Goal: Entertainment & Leisure: Consume media (video, audio)

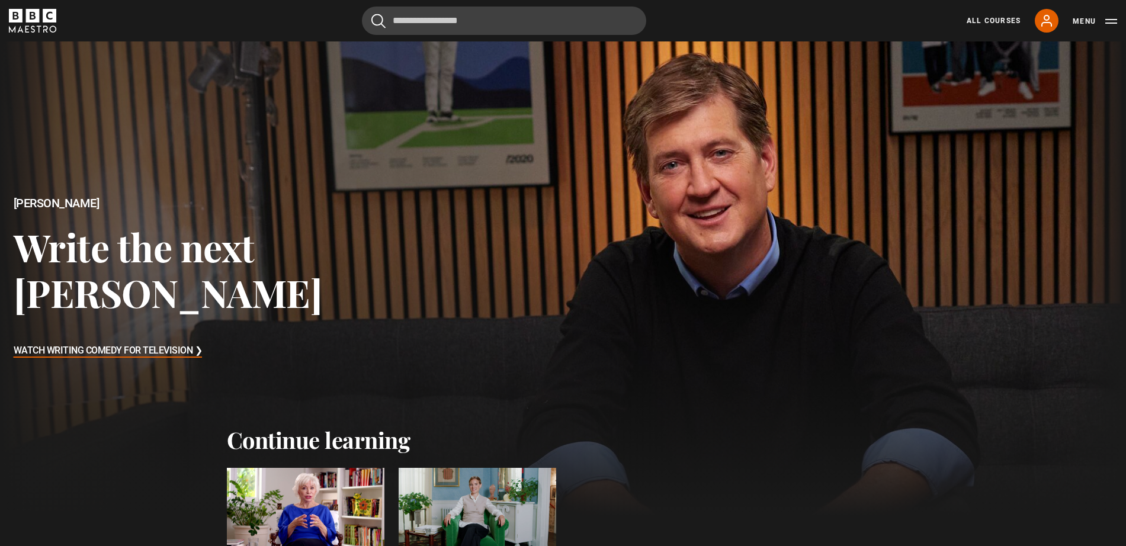
click at [309, 501] on div at bounding box center [306, 512] width 158 height 89
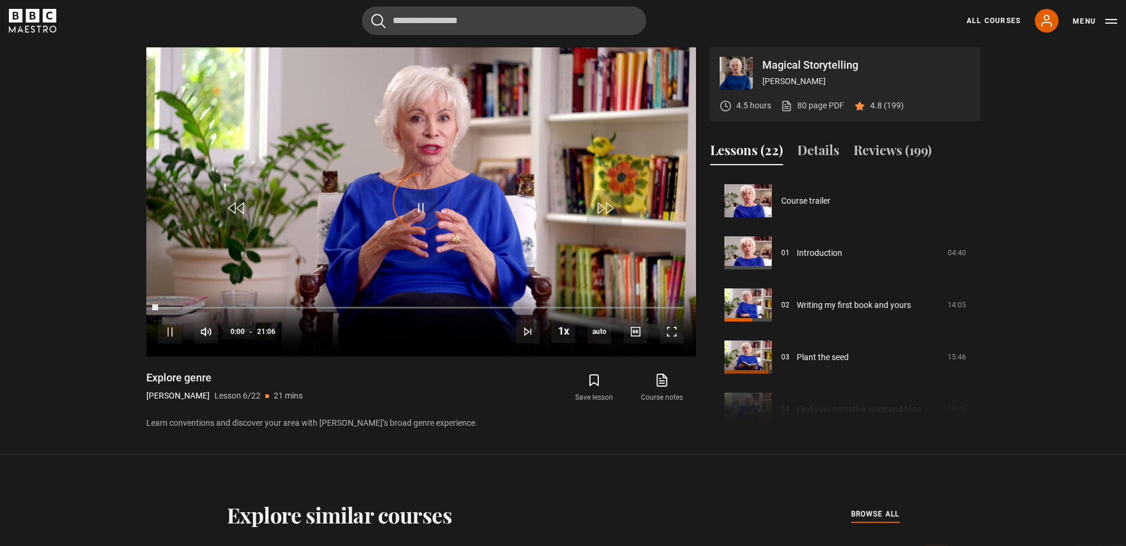
scroll to position [261, 0]
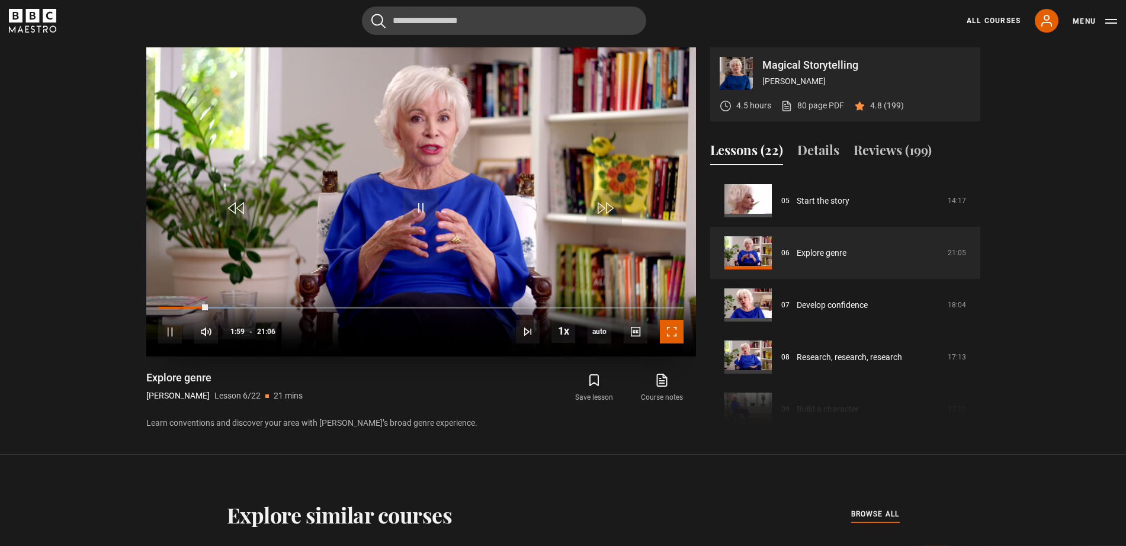
click at [672, 340] on span "Video Player" at bounding box center [672, 332] width 24 height 24
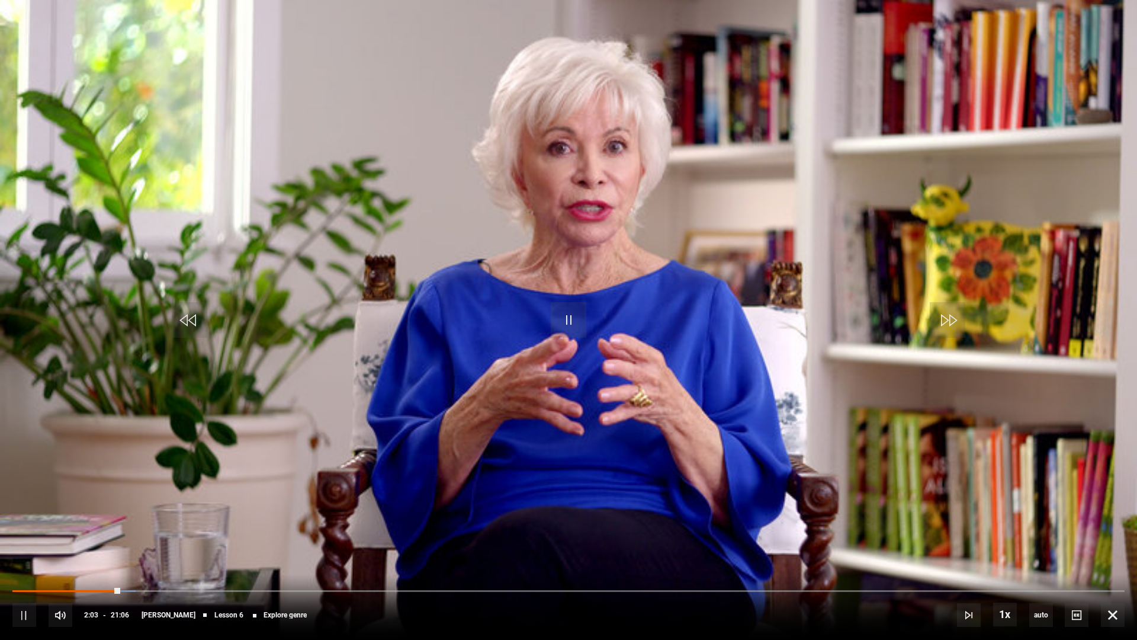
click at [158, 546] on div "10s Skip Back 10 seconds Pause 10s Skip Forward 10 seconds Loaded : 11.06% 02:5…" at bounding box center [568, 607] width 1137 height 66
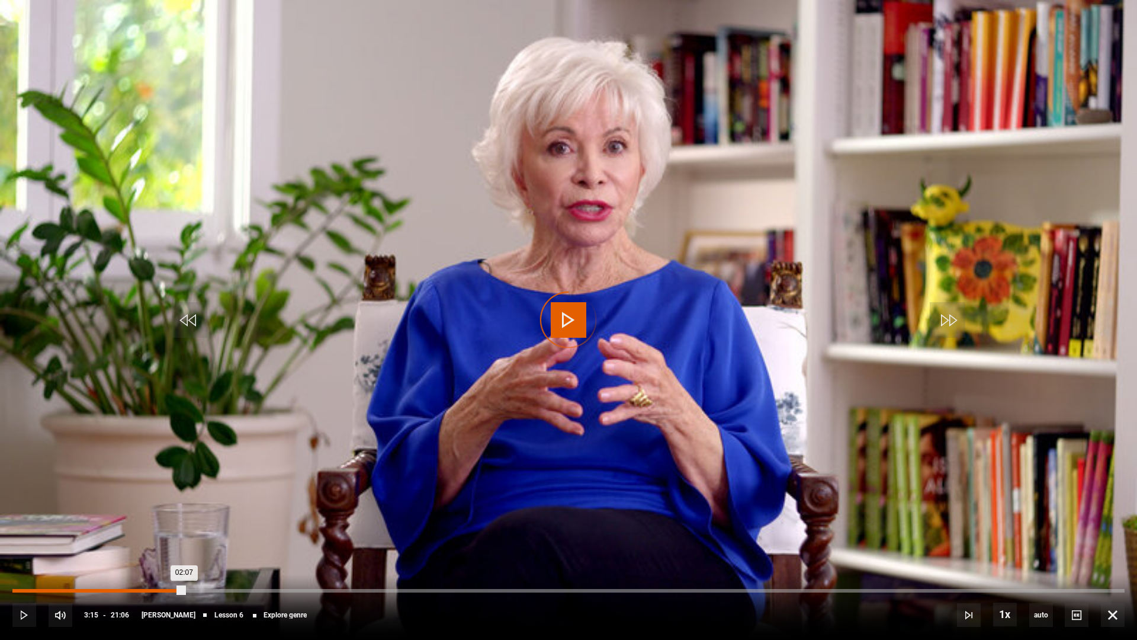
click at [184, 546] on div "Loaded : 12.64% 03:15 02:07" at bounding box center [568, 591] width 1112 height 4
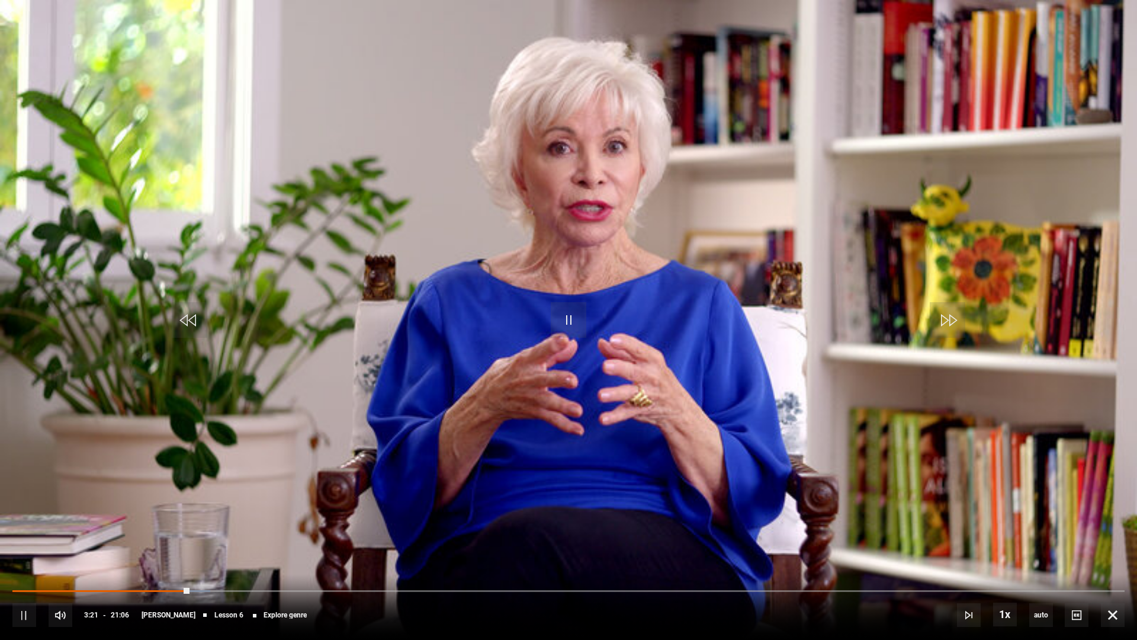
click at [233, 546] on div "10s Skip Back 10 seconds Pause 10s Skip Forward 10 seconds Loaded : 17.77% 04:1…" at bounding box center [568, 607] width 1137 height 66
click at [209, 546] on div "10s Skip Back 10 seconds Pause 10s Skip Forward 10 seconds Loaded : 18.56% 04:1…" at bounding box center [568, 607] width 1137 height 66
click at [476, 546] on div "10s Skip Back 10 seconds Pause 10s Skip Forward 10 seconds Loaded : 56.48% 03:2…" at bounding box center [568, 607] width 1137 height 66
click at [481, 546] on div "10s Skip Back 10 seconds Pause 10s Skip Forward 10 seconds Loaded : 56.87% 08:5…" at bounding box center [568, 607] width 1137 height 66
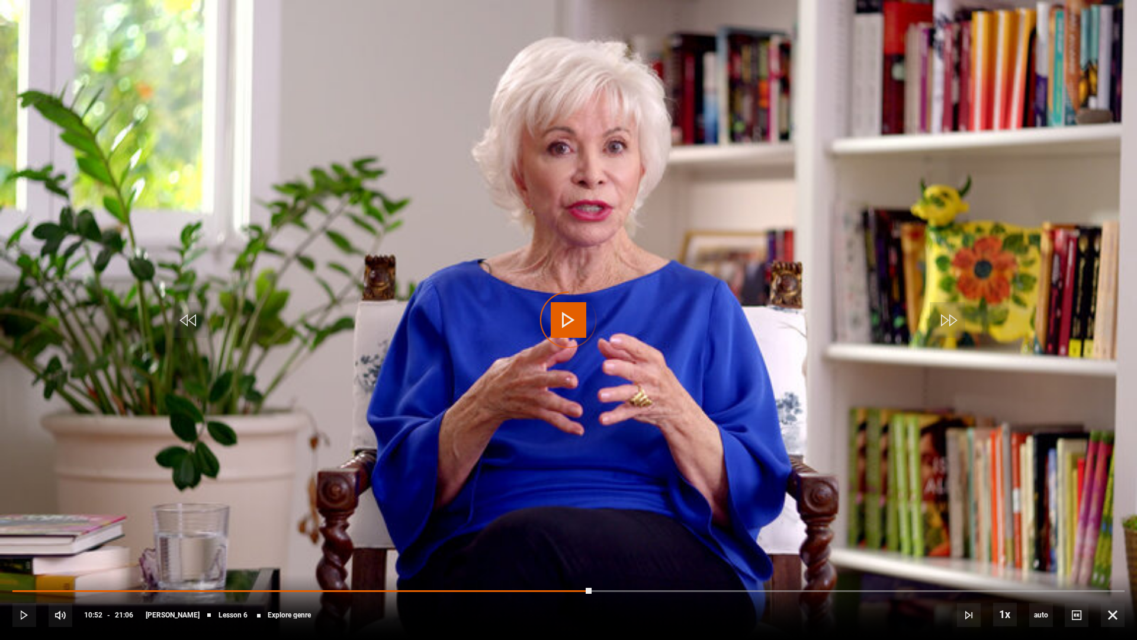
drag, startPoint x: 586, startPoint y: 591, endPoint x: 473, endPoint y: 583, distance: 113.4
click at [473, 546] on div "10s Skip Back 10 seconds Play 10s Skip Forward 10 seconds Loaded : 0.00% 08:46 …" at bounding box center [568, 607] width 1137 height 66
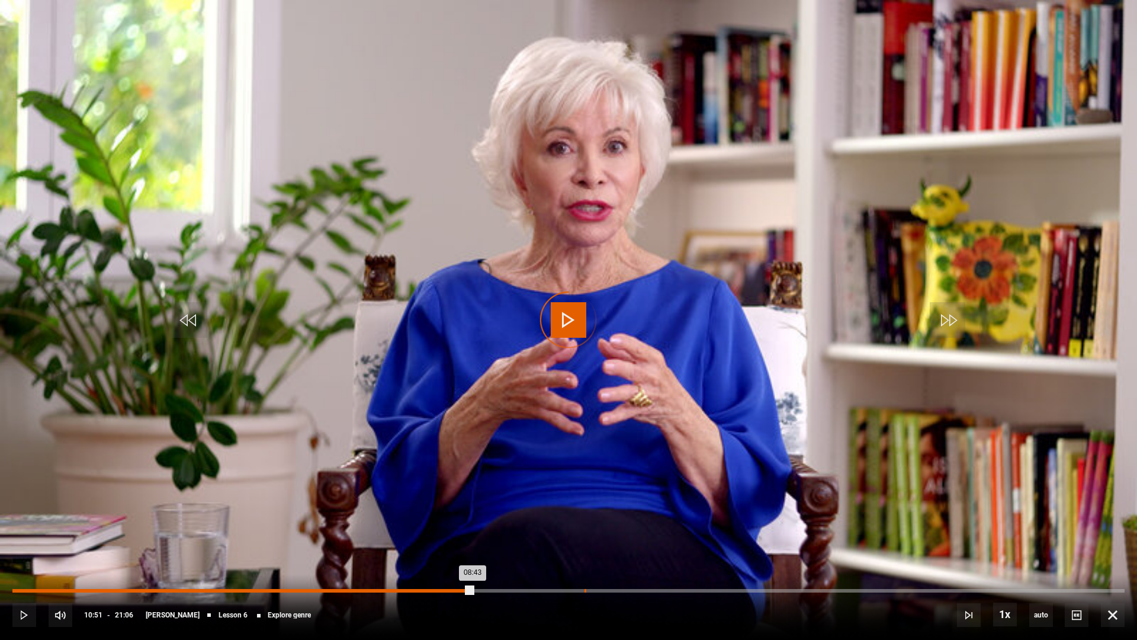
click at [585, 546] on div "10:51" at bounding box center [586, 591] width 2 height 4
drag, startPoint x: 588, startPoint y: 589, endPoint x: 495, endPoint y: 592, distance: 93.6
click at [495, 546] on div "10:55" at bounding box center [300, 591] width 576 height 4
click at [495, 546] on div "Loaded : 43.44% 09:08 09:08" at bounding box center [568, 591] width 1112 height 4
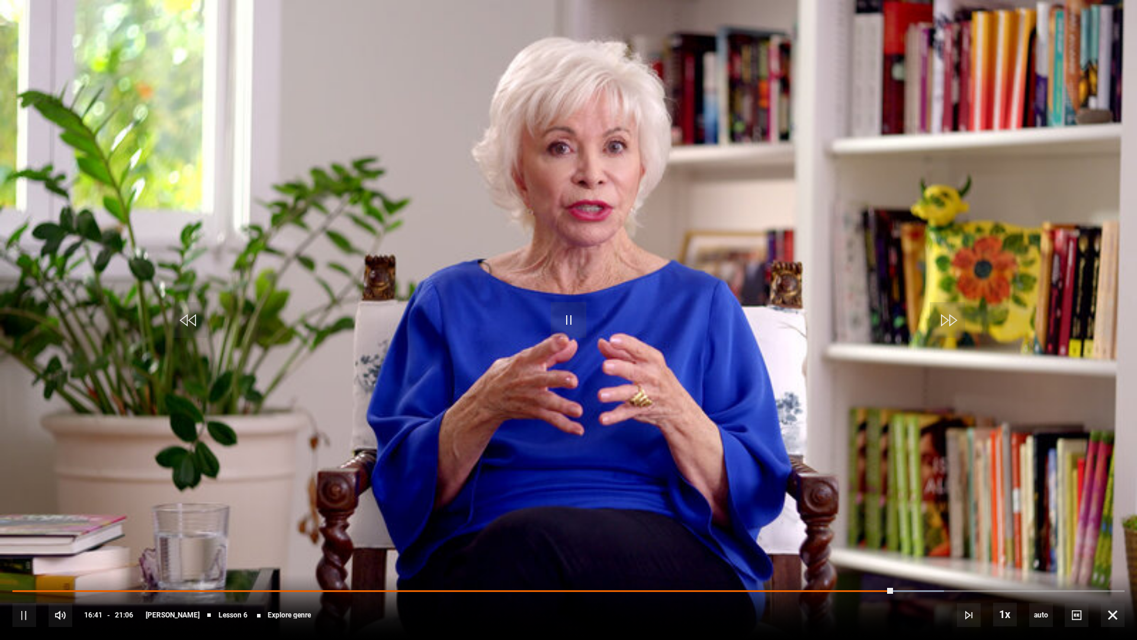
click at [962, 546] on div "10s Skip Back 10 seconds Pause 10s Skip Forward 10 seconds Loaded : 83.73% 17:4…" at bounding box center [568, 607] width 1137 height 66
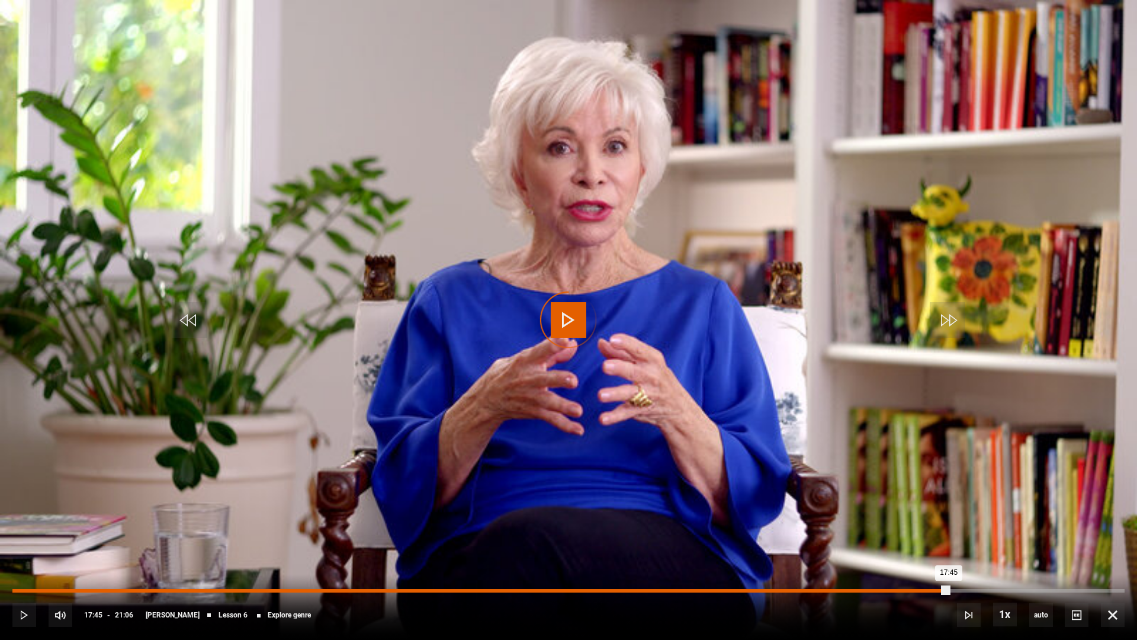
click at [949, 546] on div "Loaded : 84.12% 17:45 17:45" at bounding box center [568, 591] width 1112 height 4
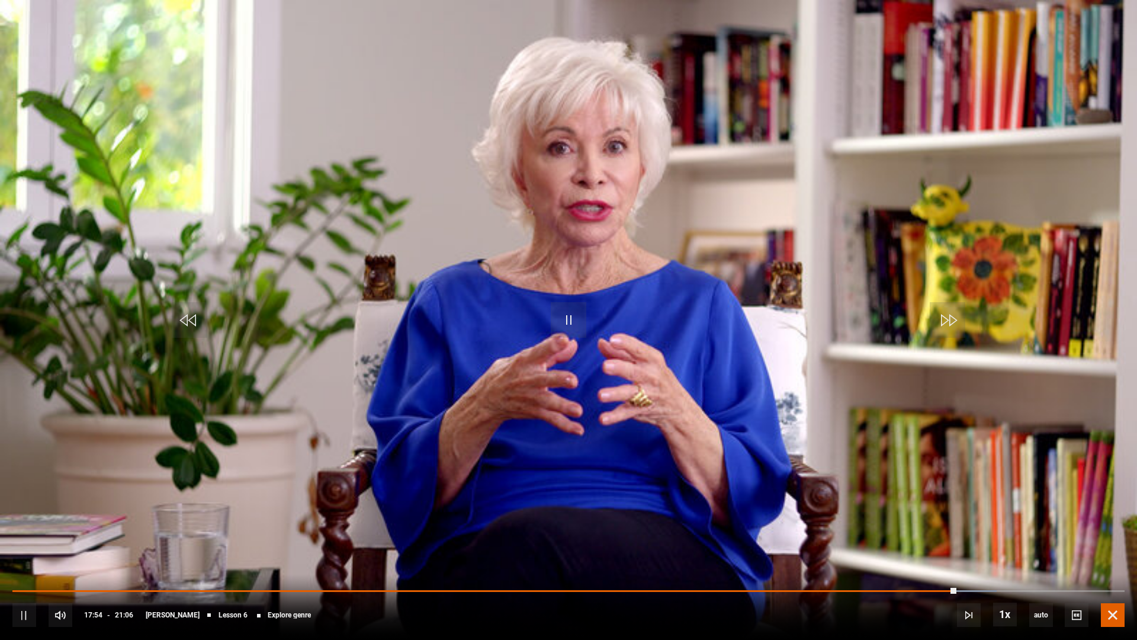
click at [1115, 546] on span "Video Player" at bounding box center [1113, 615] width 24 height 24
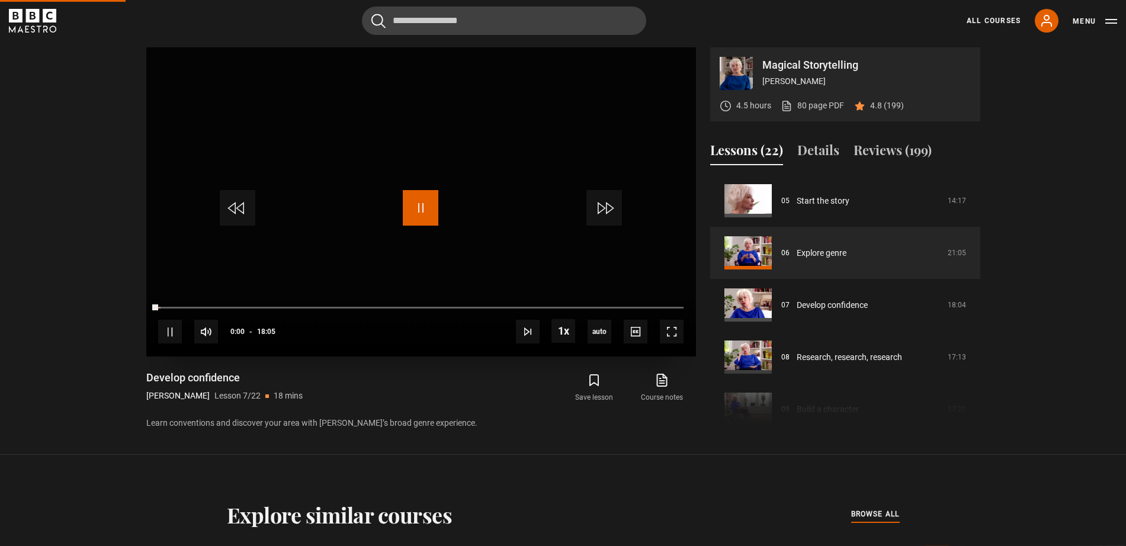
click at [419, 209] on span "Video Player" at bounding box center [421, 208] width 36 height 36
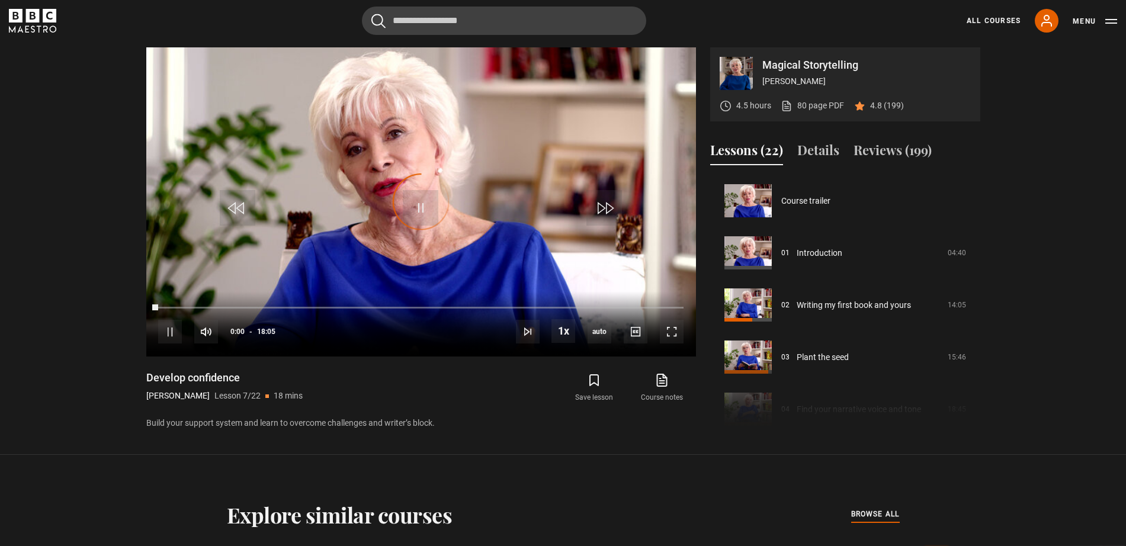
scroll to position [313, 0]
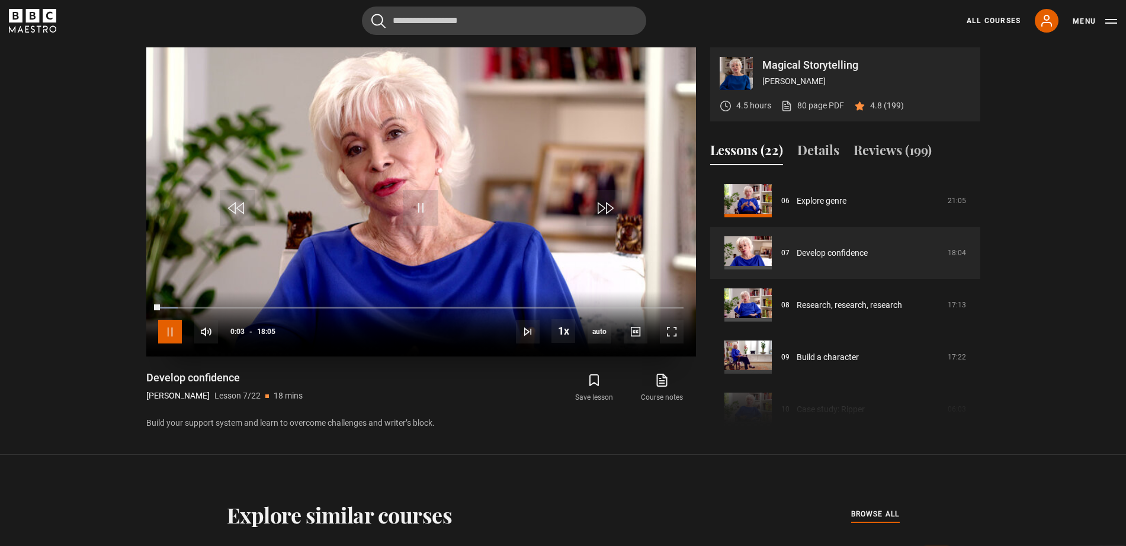
click at [173, 335] on span "Video Player" at bounding box center [170, 332] width 24 height 24
